Goal: Transaction & Acquisition: Purchase product/service

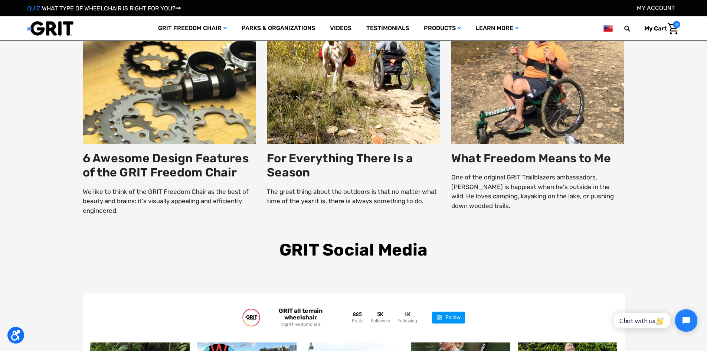
scroll to position [1410, 0]
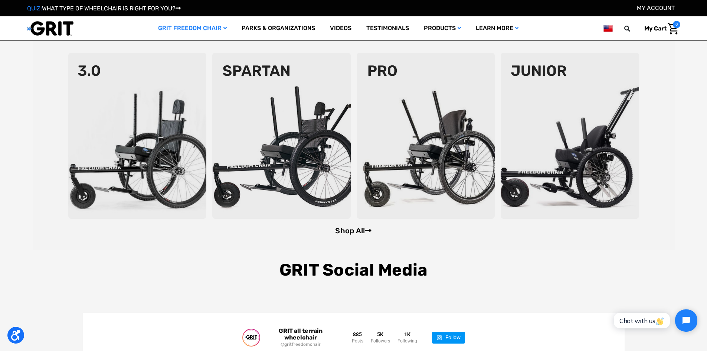
click at [346, 233] on link "Shop All" at bounding box center [353, 230] width 36 height 9
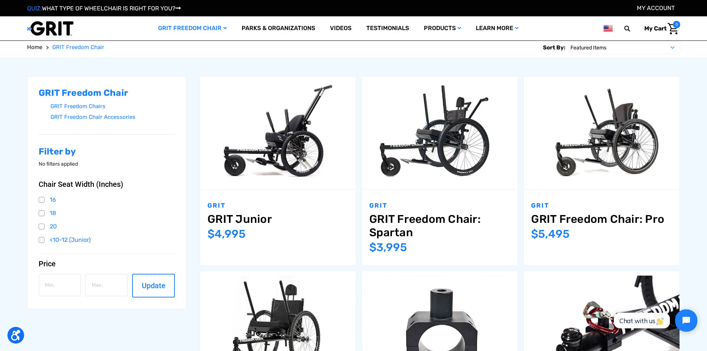
scroll to position [74, 0]
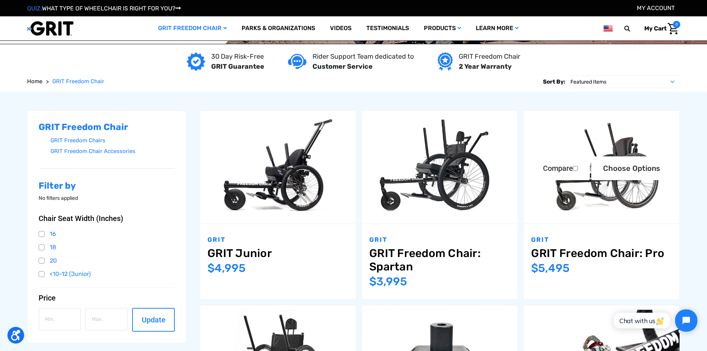
click at [593, 252] on link "GRIT Freedom Chair: Pro" at bounding box center [601, 252] width 141 height 13
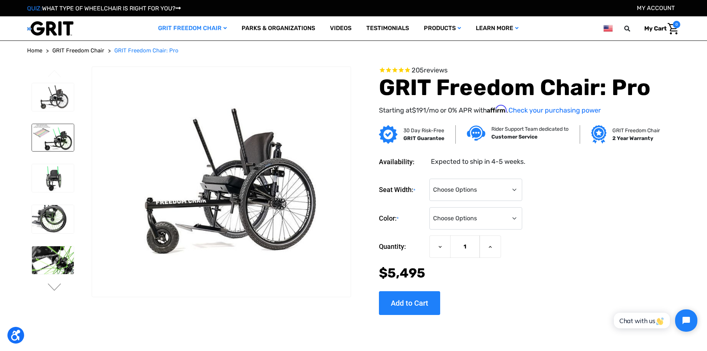
click at [48, 146] on img at bounding box center [53, 137] width 42 height 27
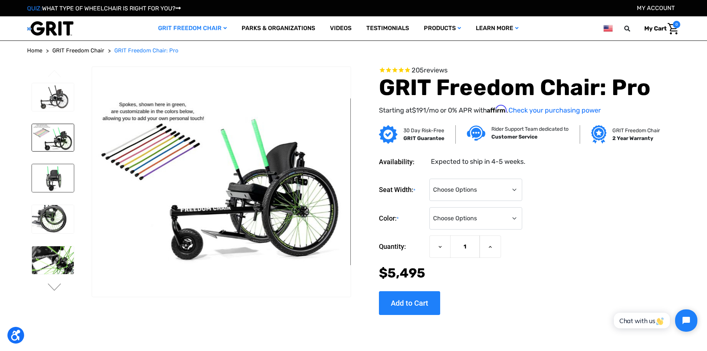
click at [44, 171] on img at bounding box center [53, 178] width 42 height 28
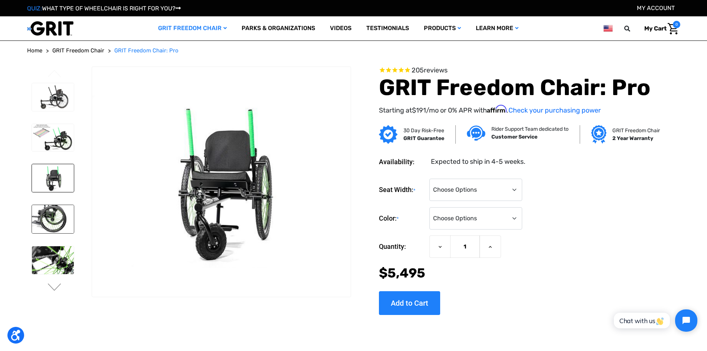
click at [42, 220] on img at bounding box center [53, 219] width 42 height 28
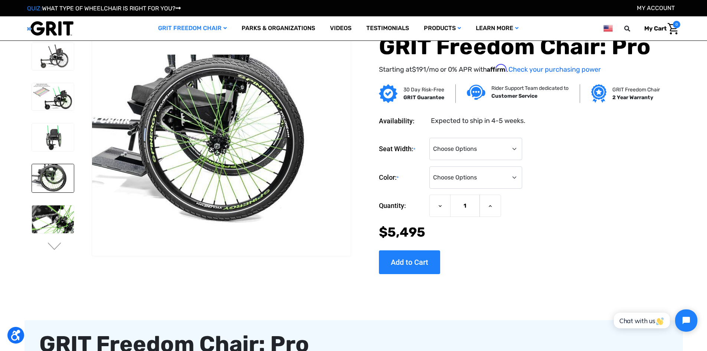
scroll to position [37, 0]
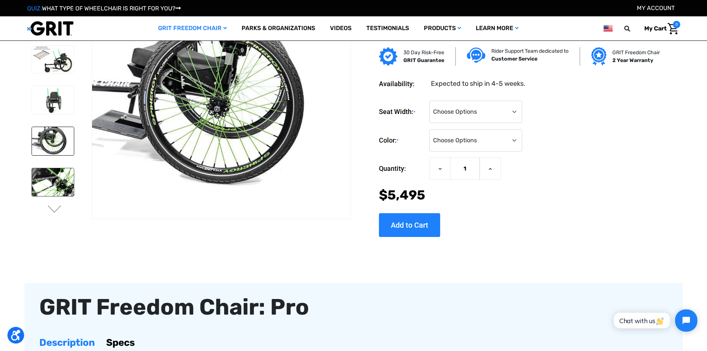
click at [50, 182] on img at bounding box center [53, 182] width 42 height 28
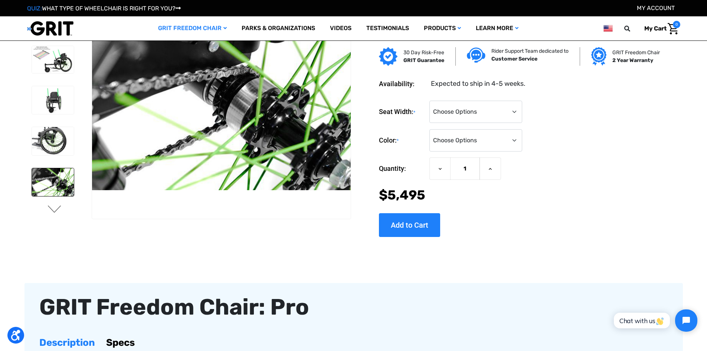
click at [50, 211] on button "Next" at bounding box center [55, 209] width 16 height 9
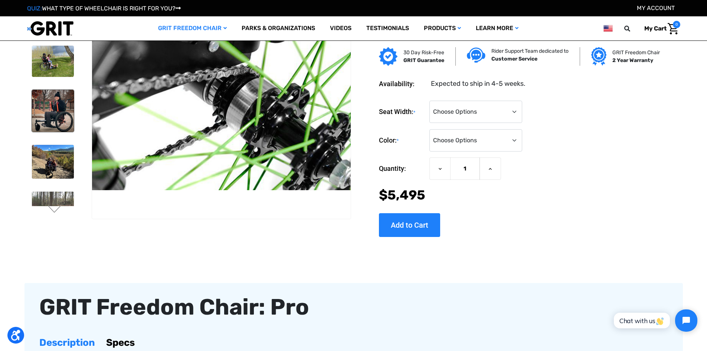
click at [57, 109] on img at bounding box center [53, 111] width 42 height 42
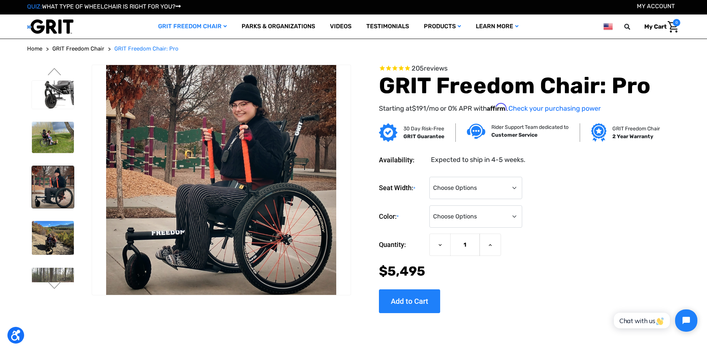
scroll to position [0, 0]
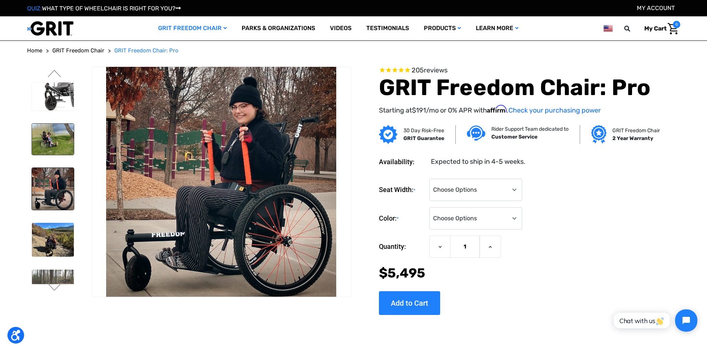
click at [58, 135] on img at bounding box center [53, 140] width 42 height 32
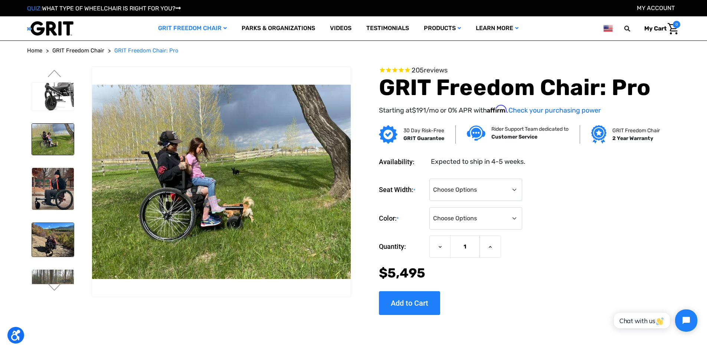
click at [50, 233] on img at bounding box center [53, 239] width 42 height 33
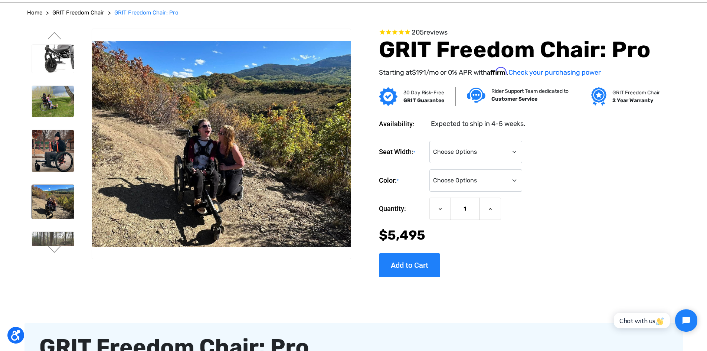
scroll to position [74, 0]
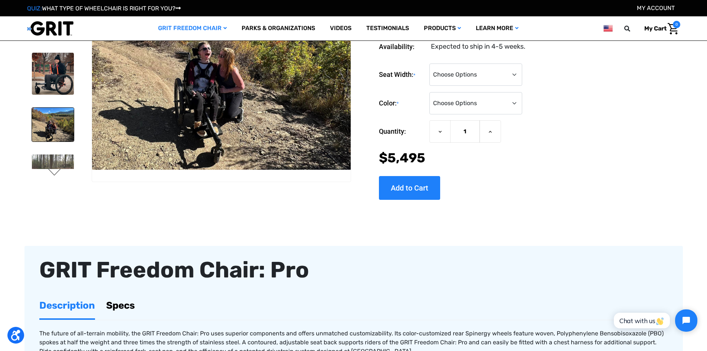
click at [59, 169] on button "Next" at bounding box center [55, 172] width 16 height 9
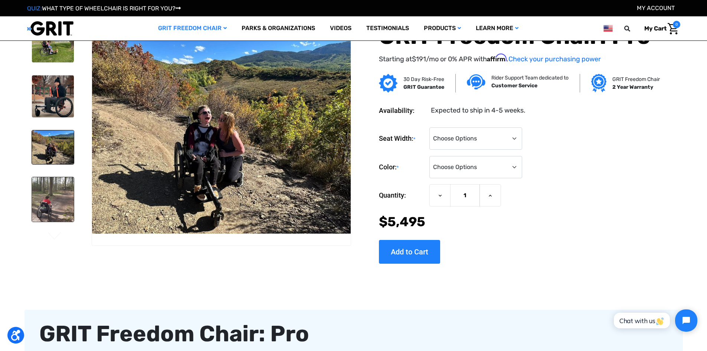
scroll to position [0, 0]
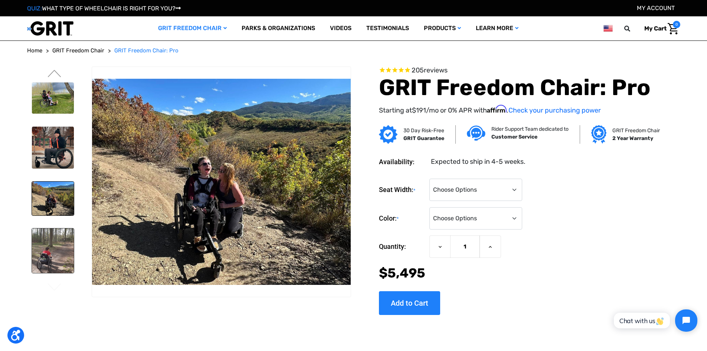
click at [53, 260] on img at bounding box center [53, 250] width 42 height 45
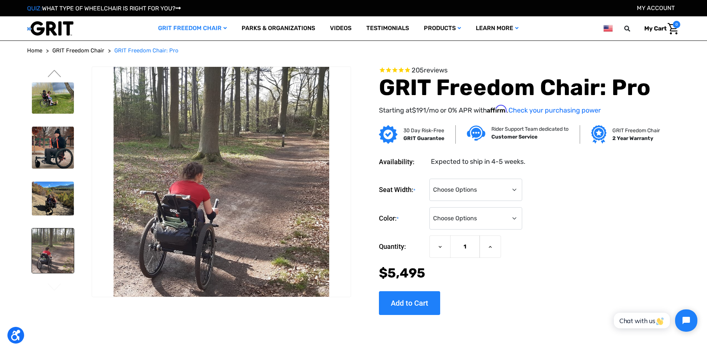
click at [54, 252] on img at bounding box center [53, 250] width 42 height 45
click at [56, 73] on button "Previous" at bounding box center [55, 74] width 16 height 9
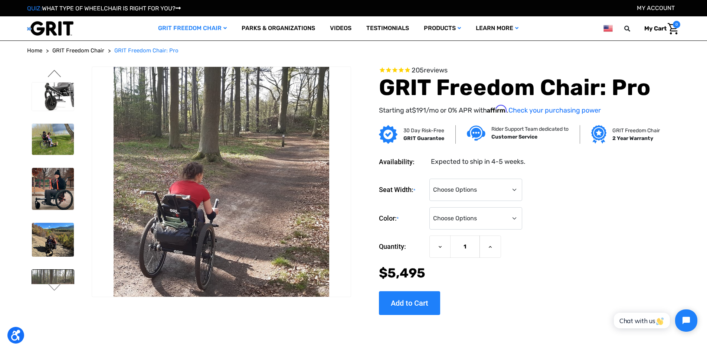
click at [56, 73] on button "Previous" at bounding box center [55, 74] width 16 height 9
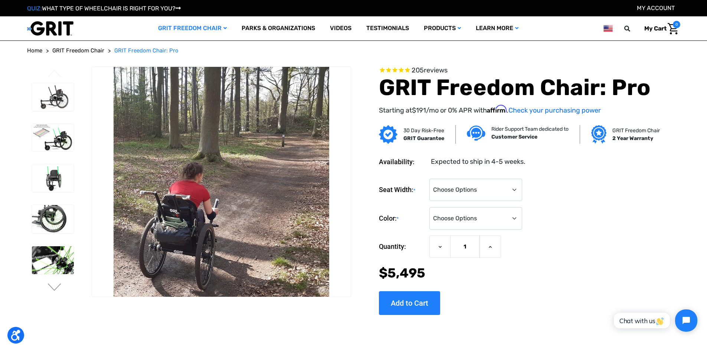
click at [56, 73] on button "Previous" at bounding box center [55, 74] width 16 height 9
click at [54, 99] on img at bounding box center [53, 97] width 42 height 28
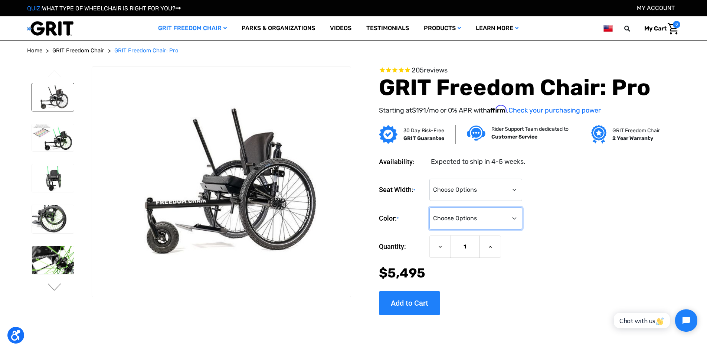
click at [516, 219] on select "Choose Options Black Blue Green Orange Pink Purple Red White Yellow" at bounding box center [475, 218] width 93 height 22
click at [585, 230] on form "Seat Width: * Choose Options 16" 18" 20" Color: * Choose Options Black Blue Gre…" at bounding box center [518, 230] width 278 height 104
click at [511, 190] on select "Choose Options 16" 18" 20"" at bounding box center [475, 189] width 93 height 22
click at [557, 190] on div "Seat Width: * Choose Options 16" 18" 20"" at bounding box center [518, 189] width 278 height 23
click at [345, 27] on link "Videos" at bounding box center [340, 28] width 36 height 24
